Goal: Information Seeking & Learning: Find specific page/section

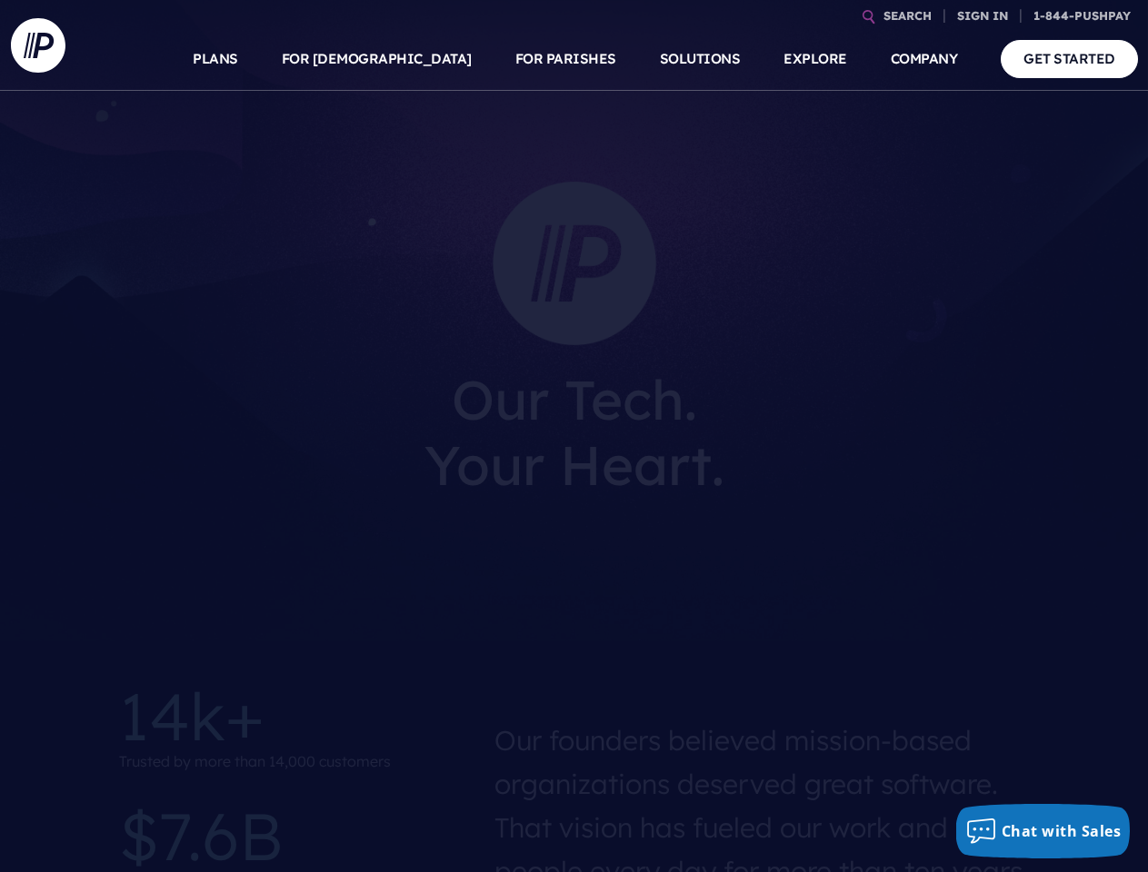
click at [573, 436] on section at bounding box center [574, 436] width 1148 height 872
click at [907, 15] on link "SEARCH" at bounding box center [907, 16] width 63 height 32
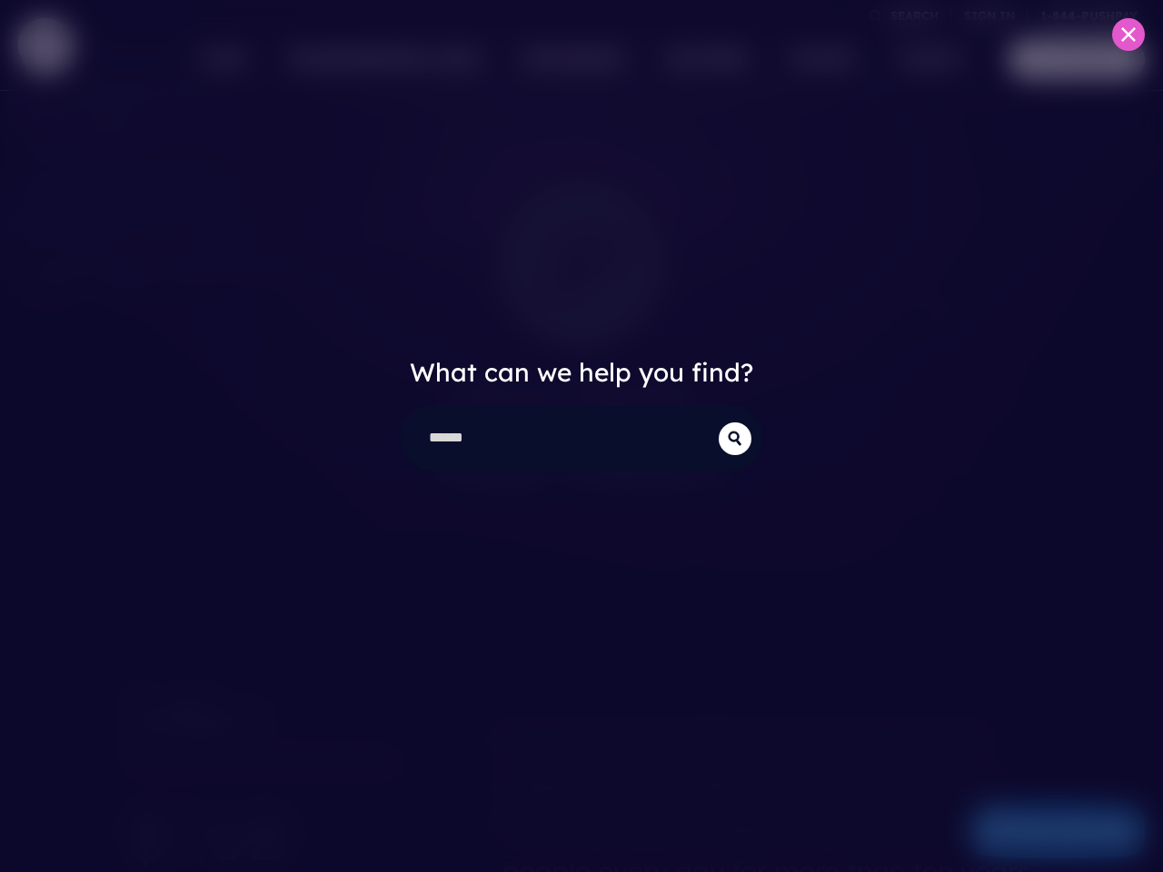
click at [982, 15] on div "What can we help you find?" at bounding box center [581, 436] width 1163 height 872
click at [420, 59] on div "What can we help you find?" at bounding box center [581, 436] width 1163 height 872
click at [565, 59] on div "What can we help you find?" at bounding box center [581, 436] width 1163 height 872
click at [814, 59] on div "What can we help you find?" at bounding box center [581, 436] width 1163 height 872
click at [924, 59] on div "What can we help you find?" at bounding box center [581, 436] width 1163 height 872
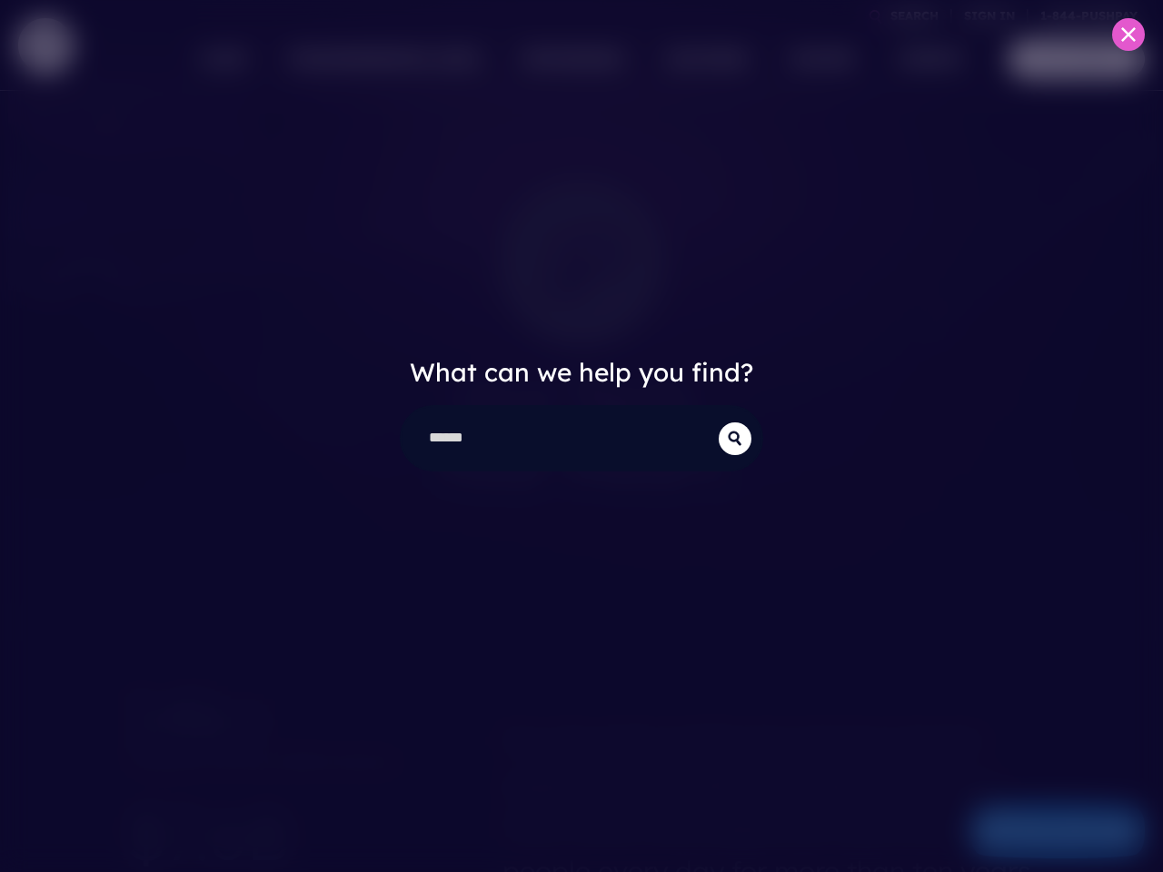
click at [1043, 831] on div "What can we help you find?" at bounding box center [581, 436] width 1163 height 872
